Goal: Use online tool/utility: Use online tool/utility

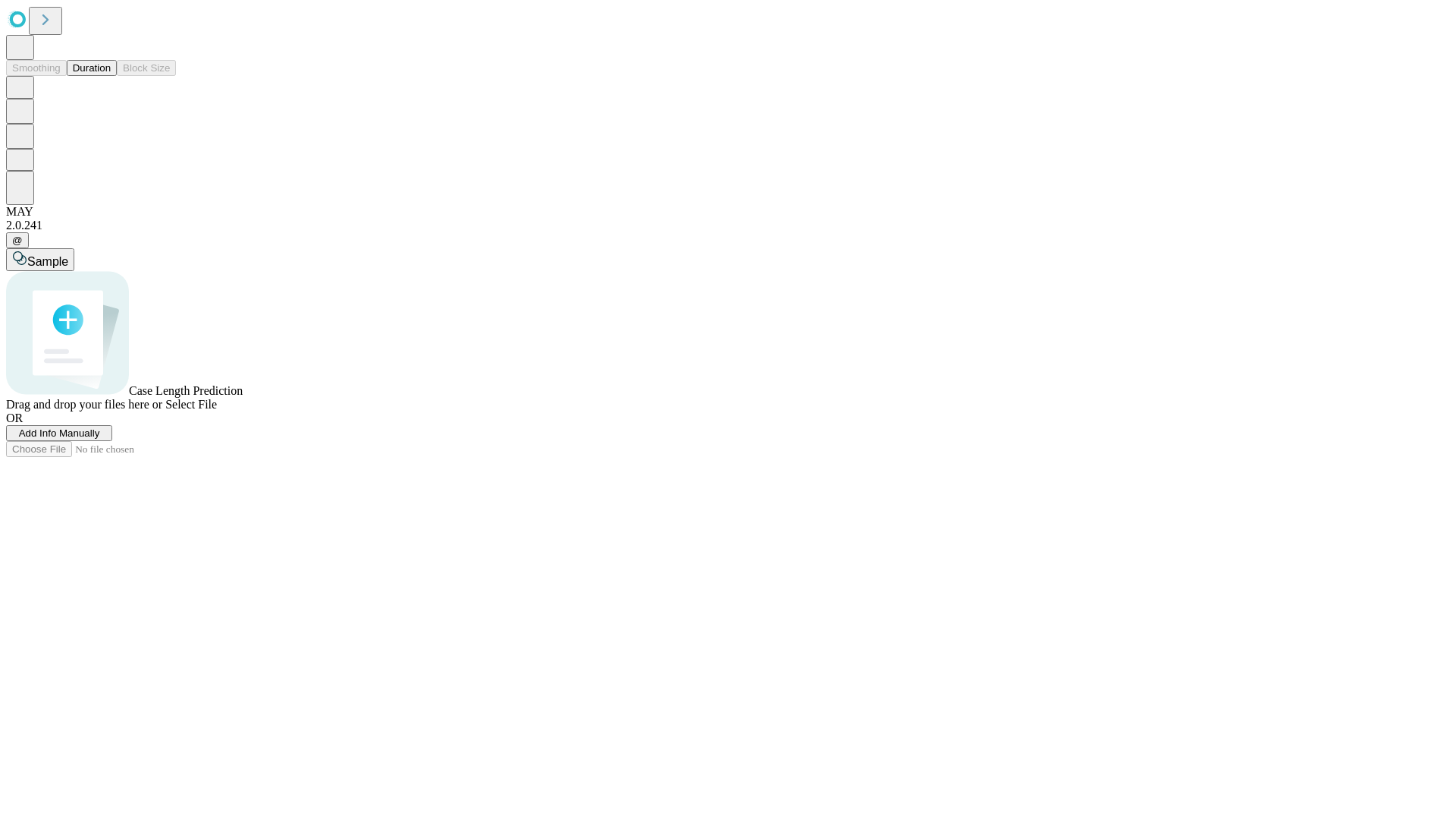
click at [110, 76] on button "Duration" at bounding box center [92, 67] width 50 height 16
click at [68, 255] on span "Sample" at bounding box center [47, 261] width 41 height 12
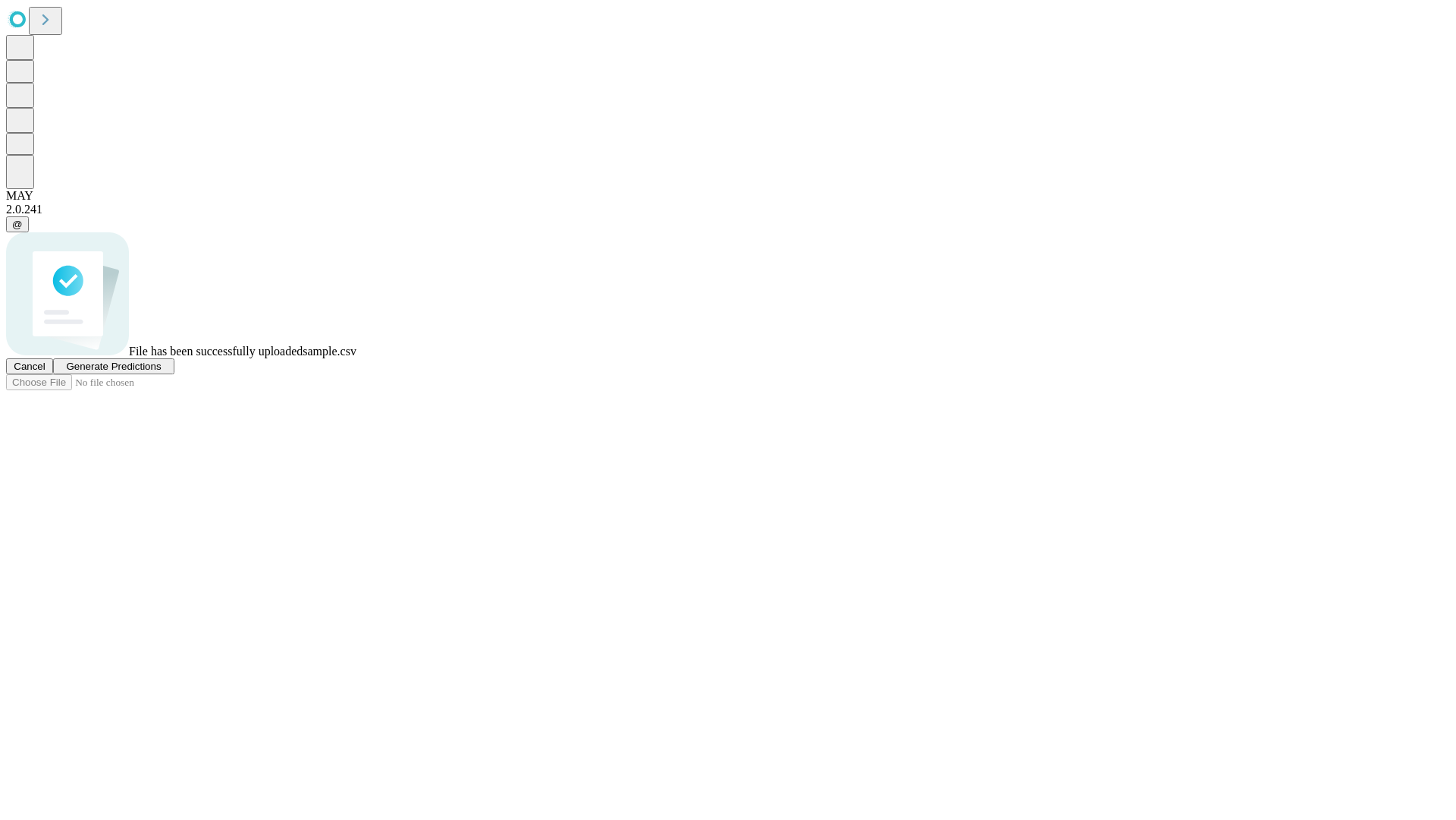
click at [161, 372] on span "Generate Predictions" at bounding box center [113, 366] width 95 height 12
